Goal: Task Accomplishment & Management: Complete application form

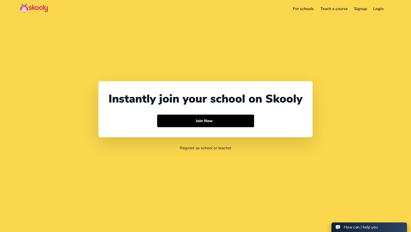
select select "65"
select select "Singapore"
select select "Asia/Singapore"
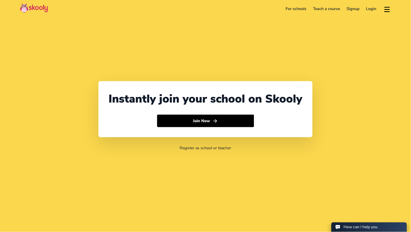
click at [298, 8] on link "For schools" at bounding box center [295, 9] width 27 height 8
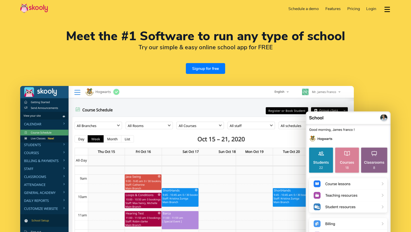
select select "en"
select select "65"
select select "Singapore"
select select "[GEOGRAPHIC_DATA]/[GEOGRAPHIC_DATA]"
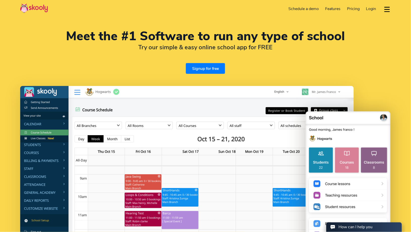
click at [199, 66] on link "Signup for free" at bounding box center [205, 68] width 39 height 11
click at [208, 67] on link "Signup for free" at bounding box center [205, 68] width 39 height 11
click at [211, 74] on link "Signup for free" at bounding box center [205, 68] width 39 height 11
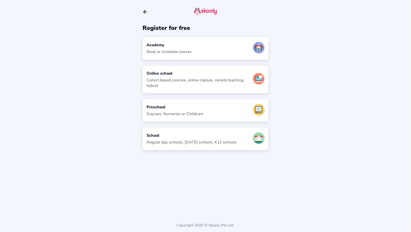
click at [195, 49] on div "Academy Book or schedule classes" at bounding box center [205, 48] width 126 height 22
select select "SG"
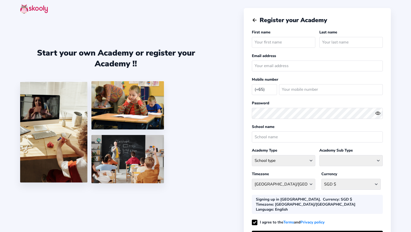
click at [255, 20] on icon "Arrow Back" at bounding box center [255, 20] width 6 height 6
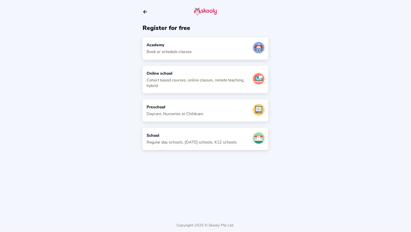
click at [147, 11] on icon "Arrow Back" at bounding box center [145, 12] width 6 height 6
click at [179, 48] on div "Academy" at bounding box center [169, 45] width 45 height 6
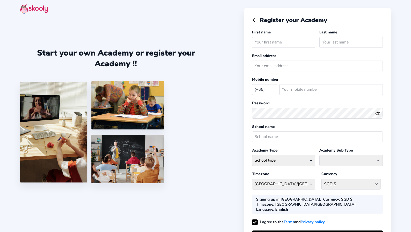
select select "SG"
click at [252, 19] on icon "Arrow Back" at bounding box center [255, 20] width 6 height 6
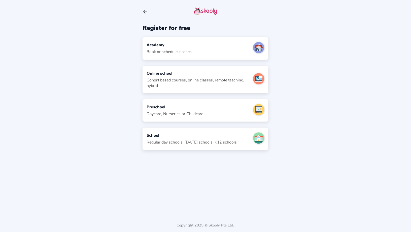
click at [145, 12] on icon "arrow back outline" at bounding box center [145, 11] width 4 height 3
